Goal: Navigation & Orientation: Find specific page/section

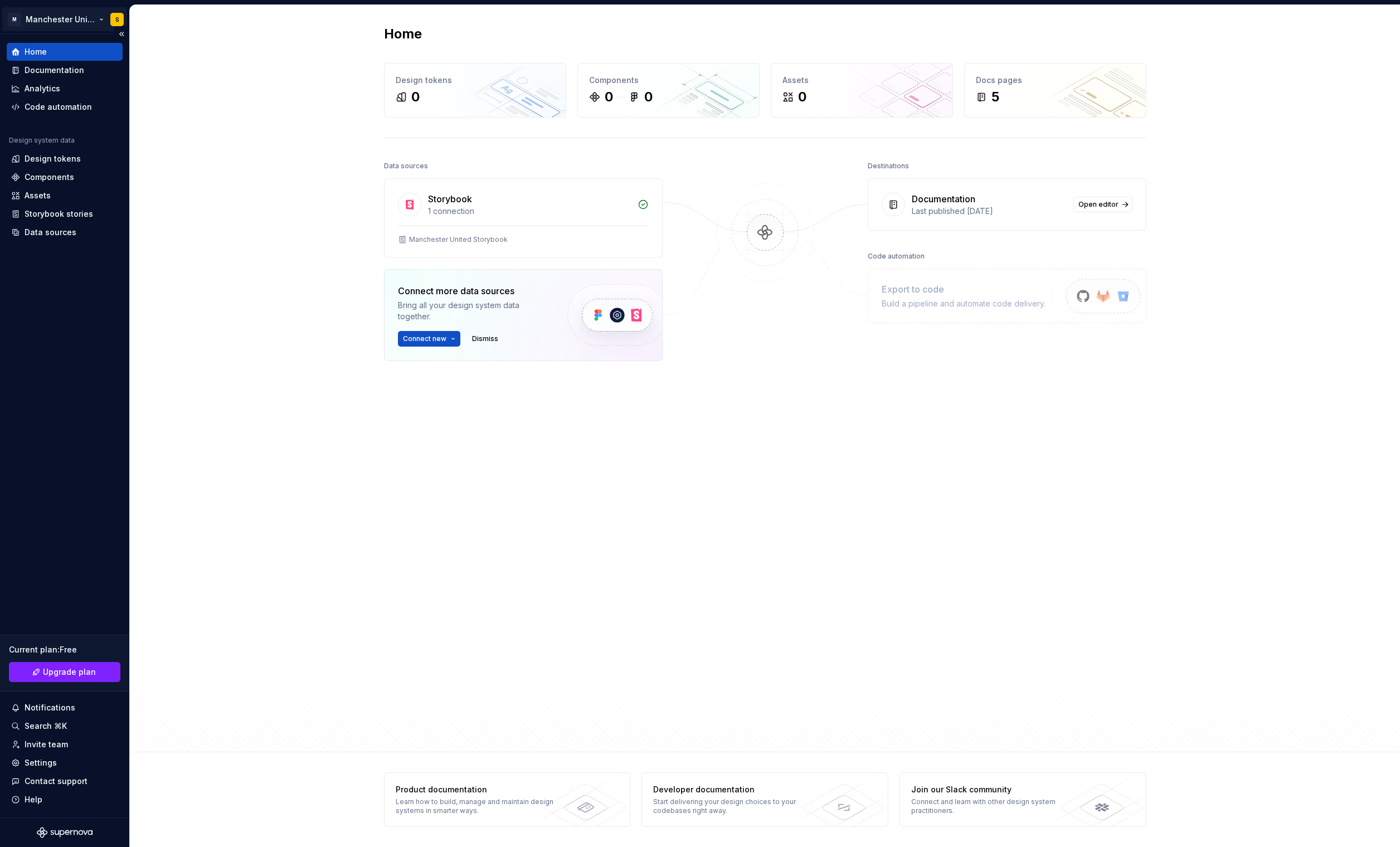
click at [51, 26] on html "M Manchester United S Home Documentation Analytics Code automation Design syste…" at bounding box center [700, 424] width 1400 height 847
click at [58, 764] on div "Settings" at bounding box center [64, 763] width 107 height 11
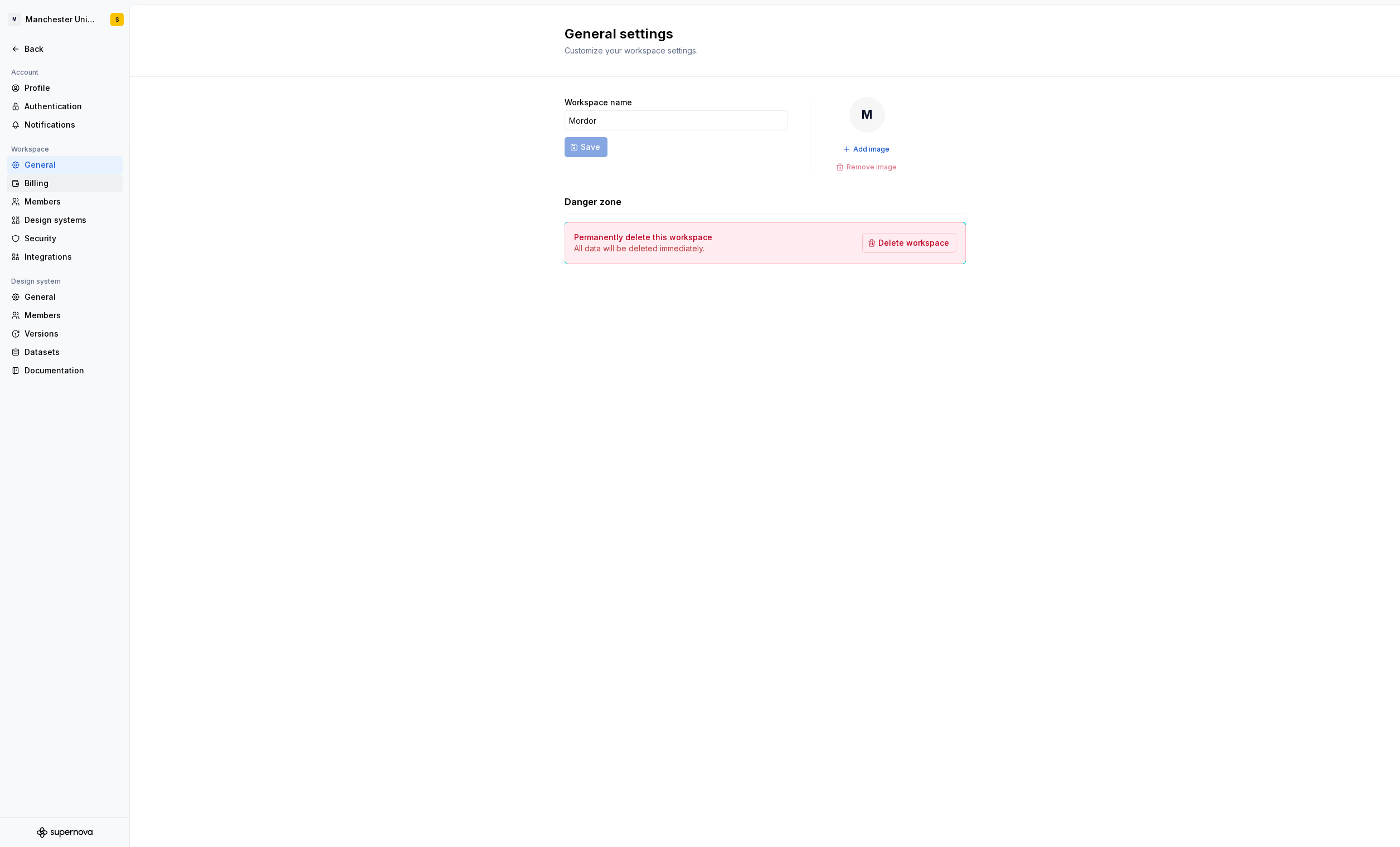
click at [70, 182] on div "Billing" at bounding box center [71, 183] width 94 height 11
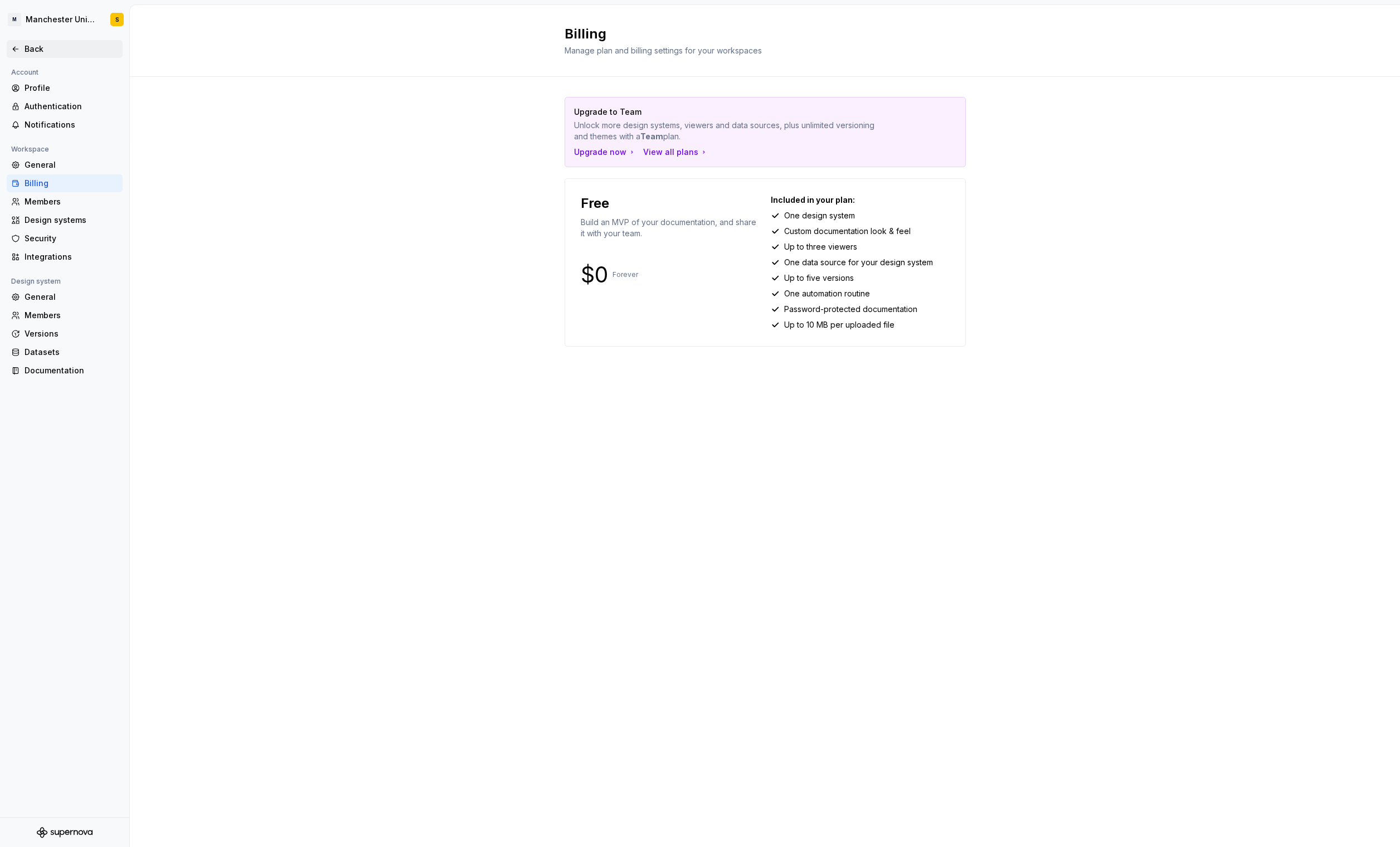
click at [30, 40] on div "Back" at bounding box center [64, 49] width 116 height 18
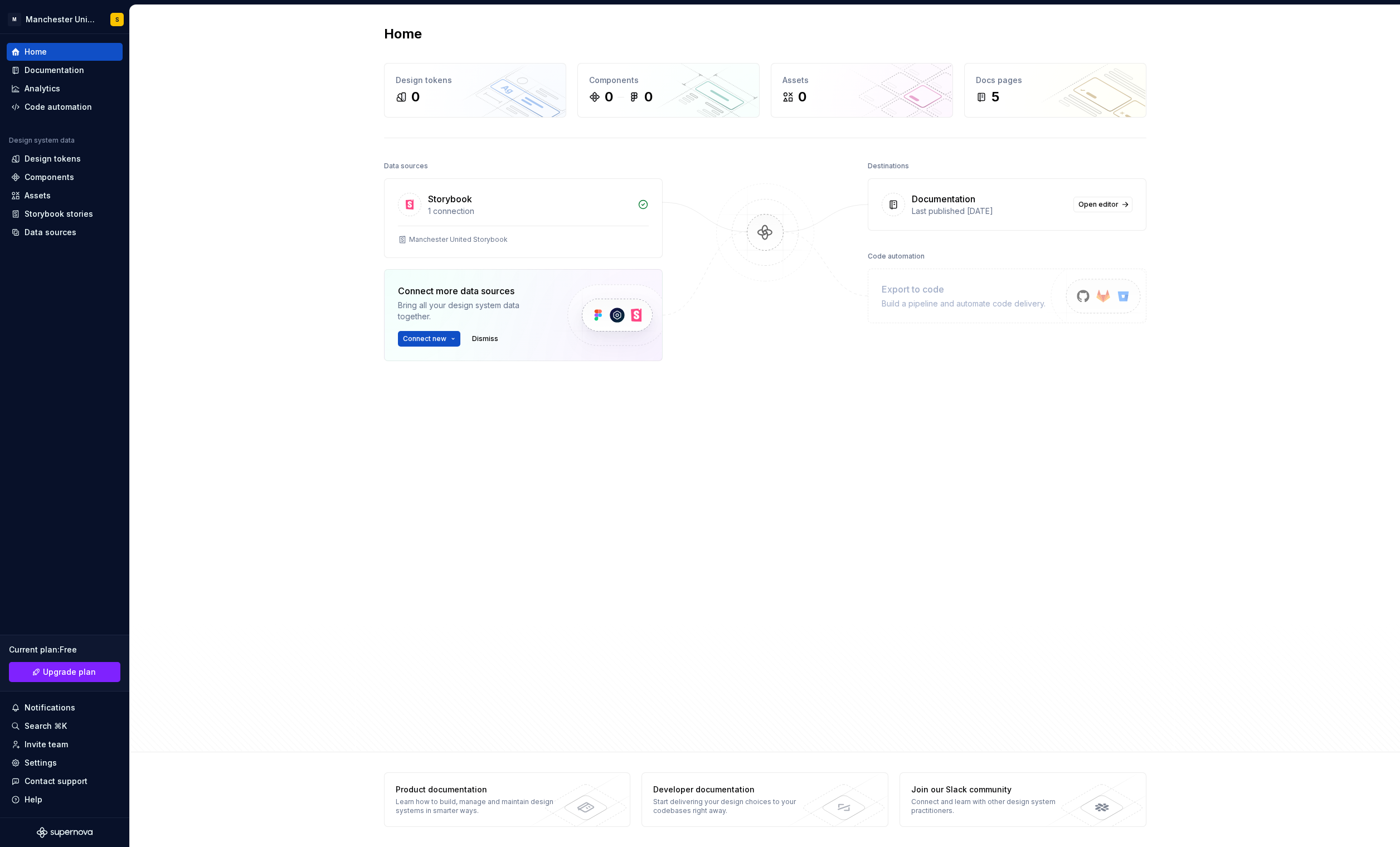
click at [334, 149] on div "Home Design tokens 0 Components 0 0 Assets 0 Docs pages 5 Data sources Storyboo…" at bounding box center [765, 379] width 1271 height 748
click at [799, 318] on div at bounding box center [765, 412] width 111 height 508
click at [68, 704] on div "Notifications" at bounding box center [50, 708] width 51 height 11
drag, startPoint x: 213, startPoint y: 487, endPoint x: 208, endPoint y: 481, distance: 7.8
click at [213, 489] on html "M Manchester United S Home Documentation Analytics Code automation Design syste…" at bounding box center [700, 424] width 1400 height 847
